Goal: Task Accomplishment & Management: Use online tool/utility

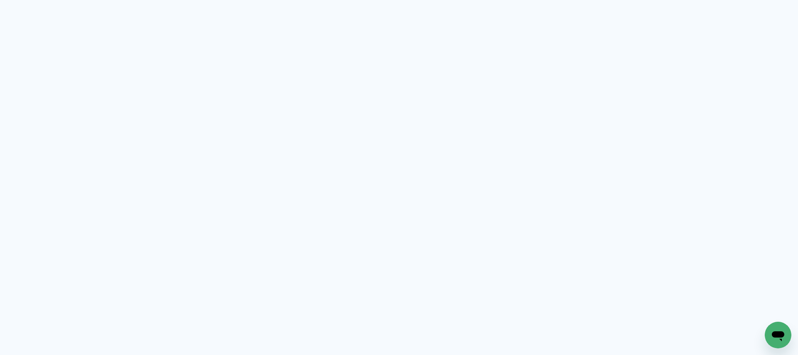
click at [244, 136] on neon-animated-pages "Prosite Website + Landing pages Proof Sistema de seleção e venda de fotos Desig…" at bounding box center [399, 177] width 798 height 355
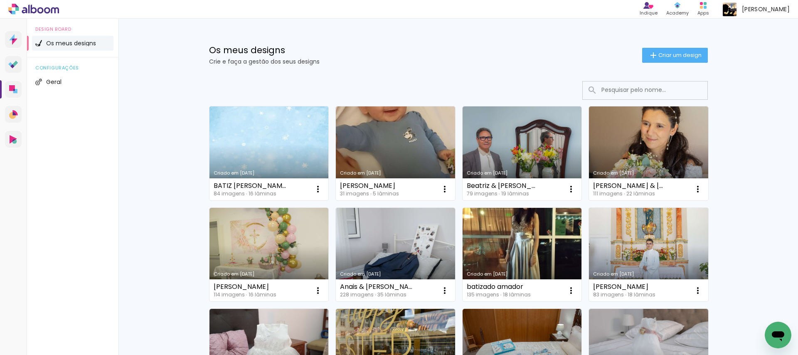
click at [262, 142] on link "Criado em [DATE]" at bounding box center [268, 153] width 119 height 94
click at [305, 190] on div "BATIZ MIGUEL CARRAZEDA 84 imagens ∙ 16 lâminas Abrir Fazer uma cópia Excluir" at bounding box center [268, 189] width 119 height 22
click at [285, 162] on link "Criado em [DATE]" at bounding box center [268, 153] width 119 height 94
